Goal: Task Accomplishment & Management: Manage account settings

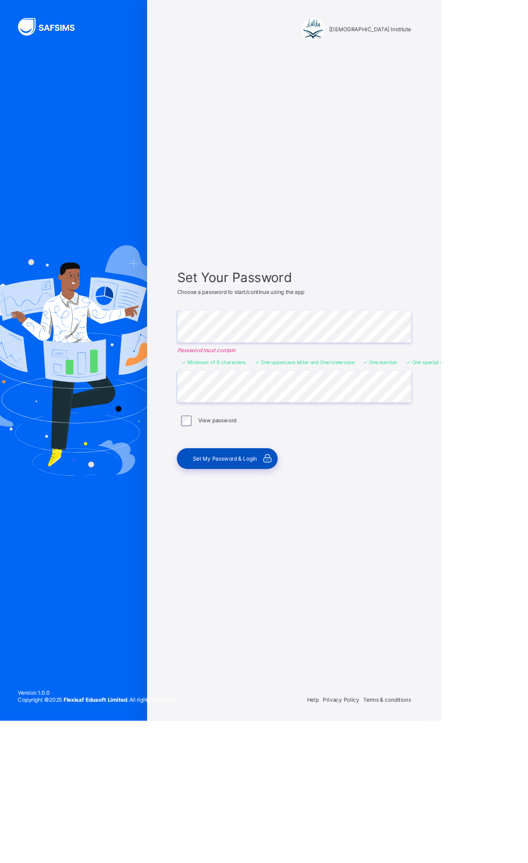
click at [308, 553] on span "Set My Password & Login" at bounding box center [269, 548] width 77 height 8
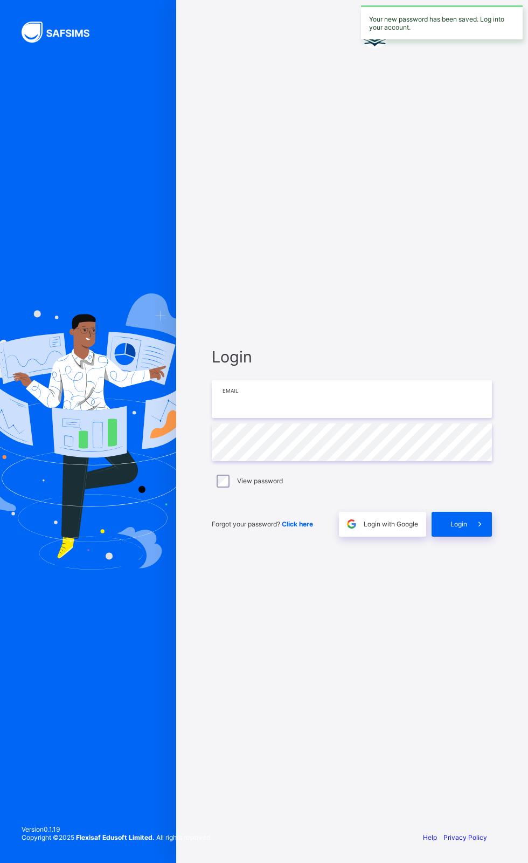
click at [316, 418] on input "email" at bounding box center [352, 399] width 280 height 38
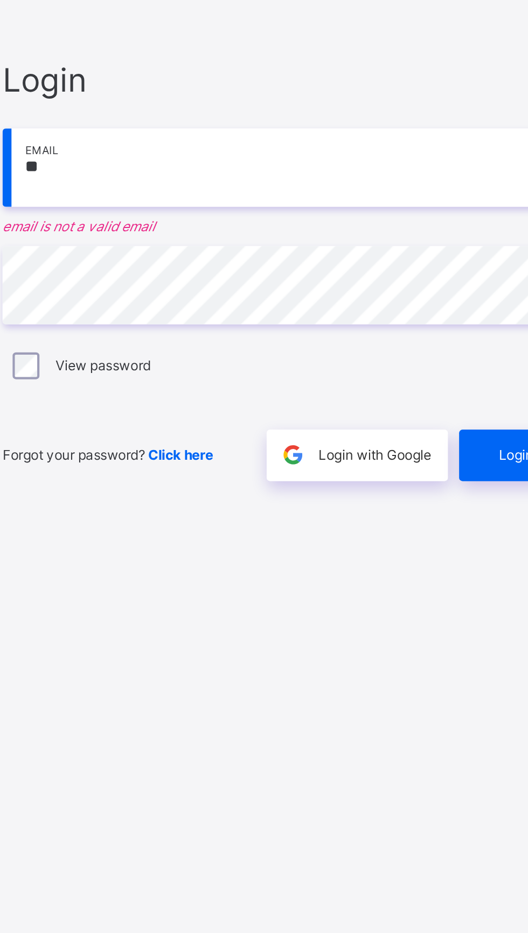
type input "**********"
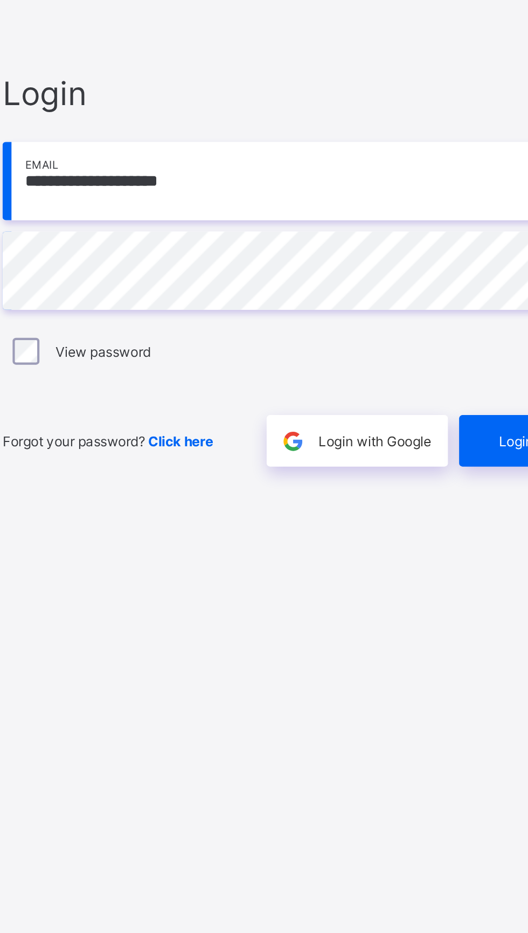
scroll to position [8, 0]
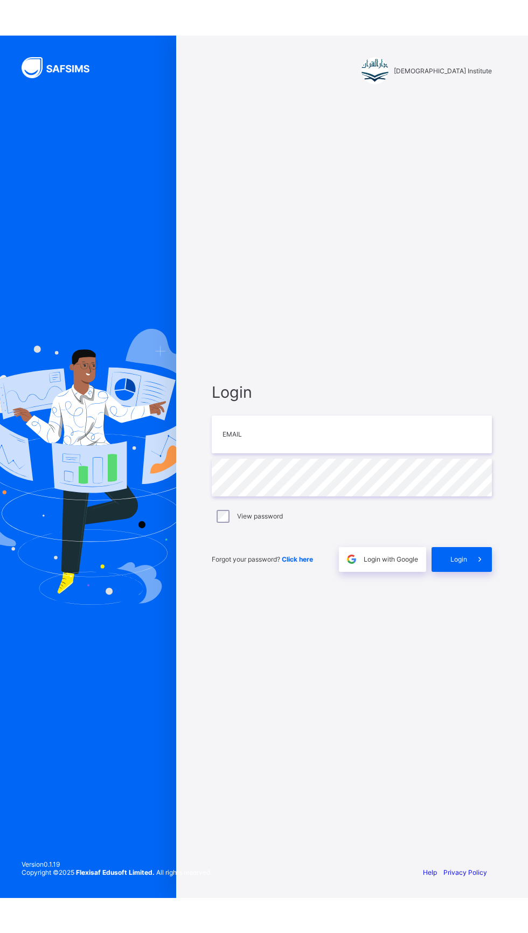
scroll to position [3, 0]
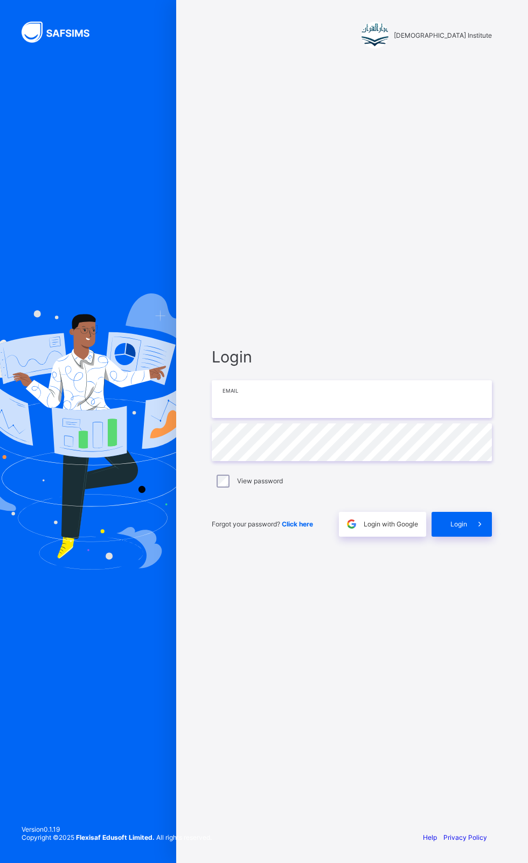
click at [333, 418] on input "email" at bounding box center [352, 399] width 280 height 38
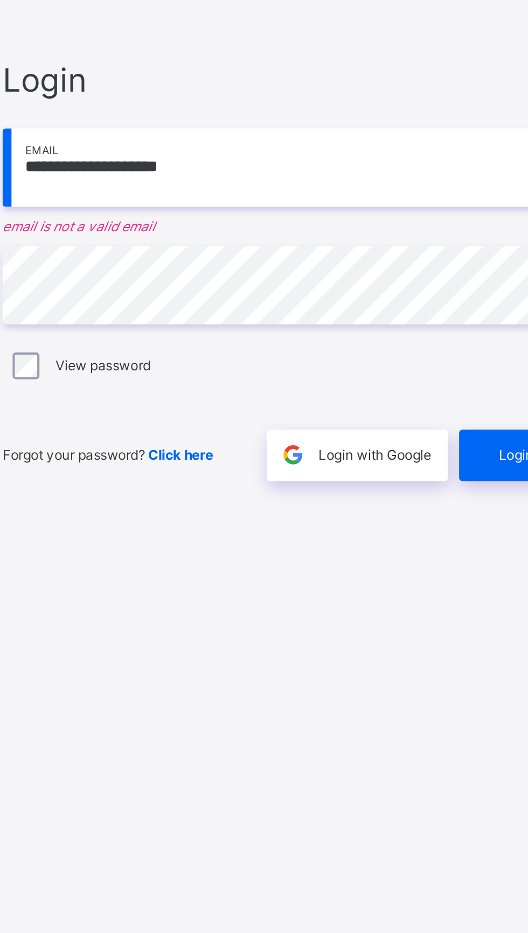
scroll to position [8, 0]
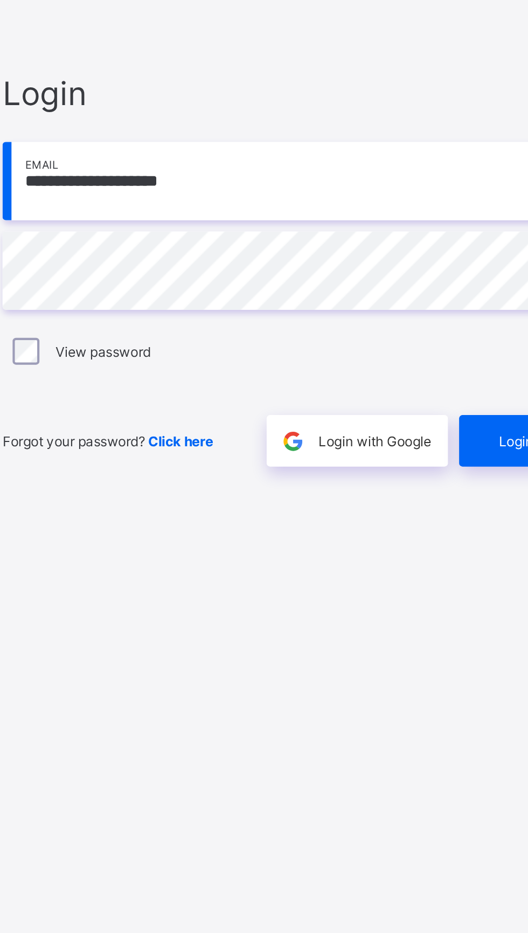
type input "**********"
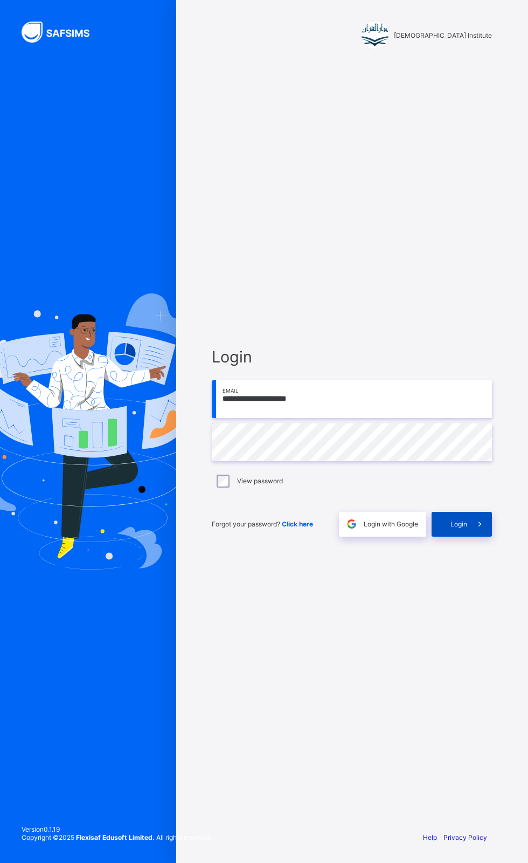
click at [480, 529] on icon at bounding box center [479, 524] width 11 height 10
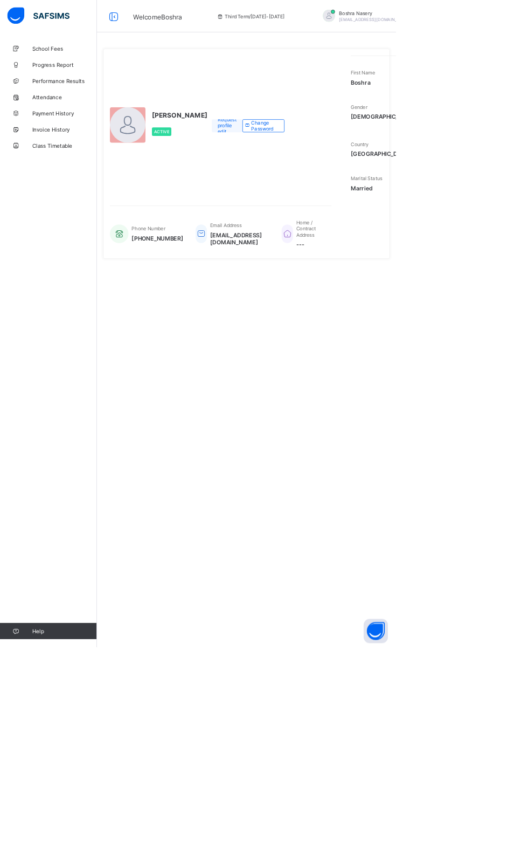
click at [291, 180] on span "Request profile edit" at bounding box center [303, 167] width 25 height 24
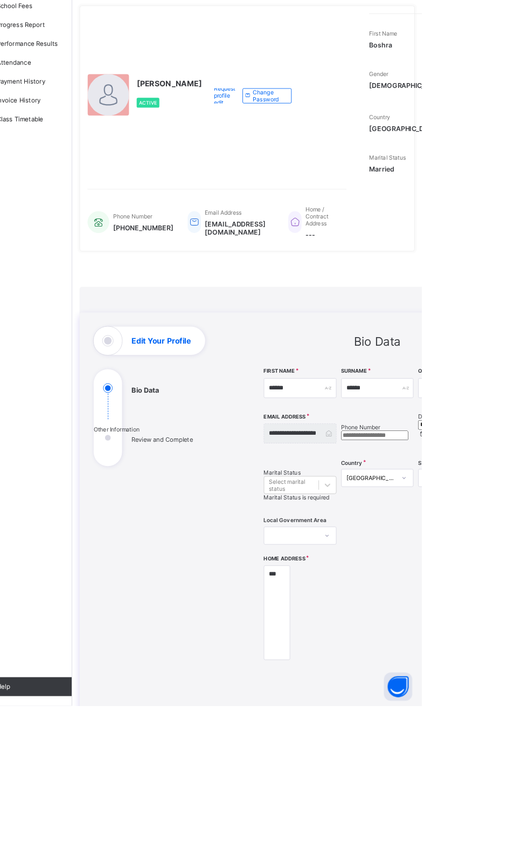
click at [213, 443] on h1 "Edit Your Profile" at bounding box center [231, 447] width 68 height 9
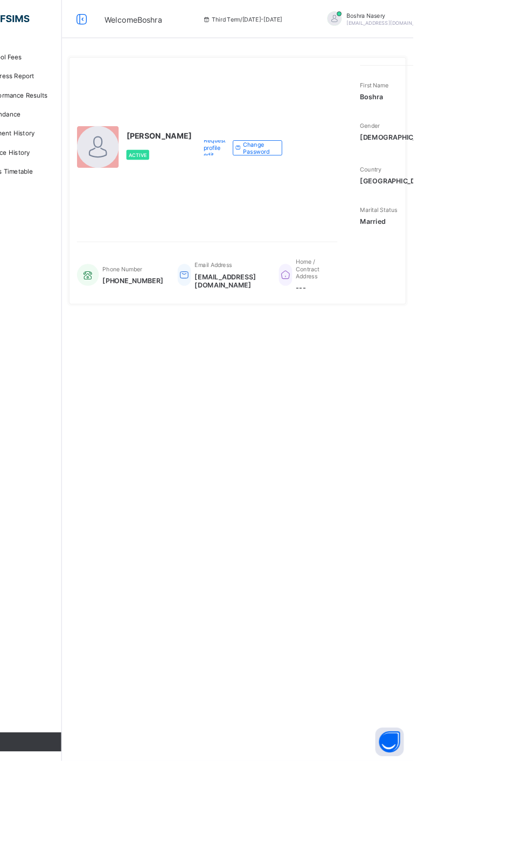
click at [422, 317] on span "Home / Contract Address" at bounding box center [408, 305] width 26 height 24
click at [291, 180] on span "Request profile edit" at bounding box center [303, 167] width 25 height 24
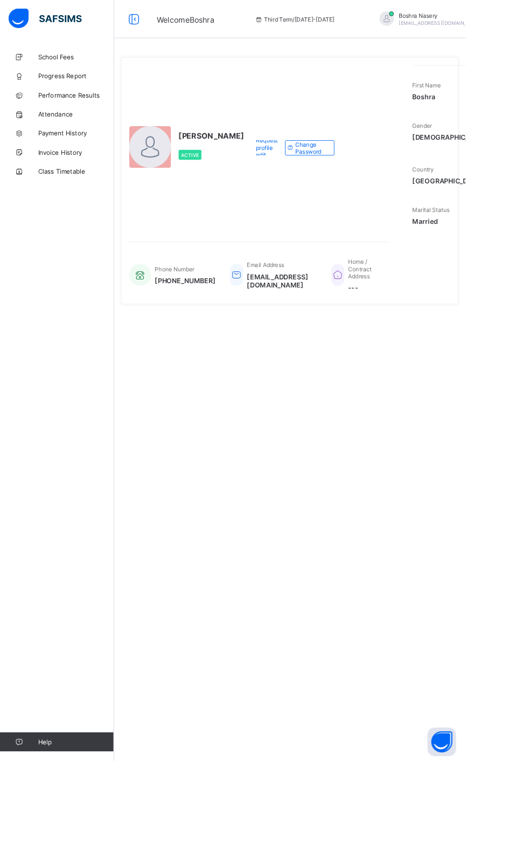
click at [422, 317] on span "Home / Contract Address" at bounding box center [408, 305] width 26 height 24
click at [431, 336] on div "Home / Contract Address ---" at bounding box center [404, 311] width 56 height 49
click at [76, 65] on span "School Fees" at bounding box center [86, 64] width 86 height 9
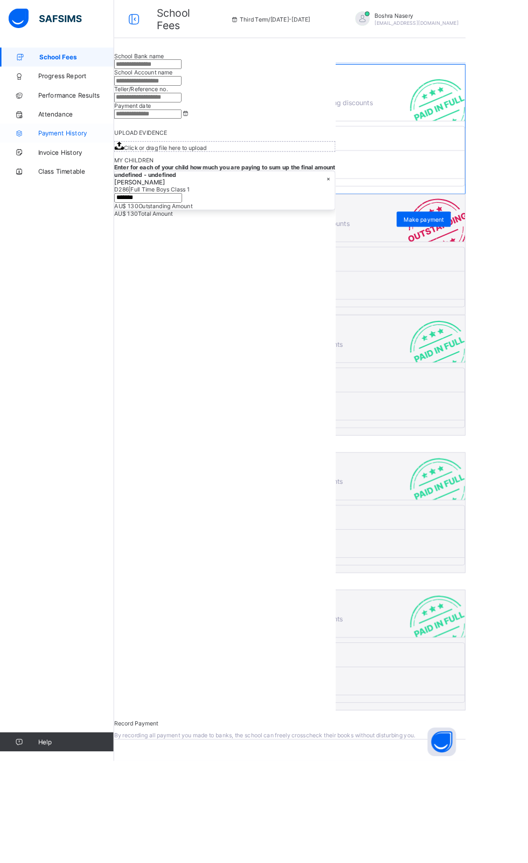
click at [56, 151] on span "Payment History" at bounding box center [86, 151] width 86 height 9
